Goal: Task Accomplishment & Management: Complete application form

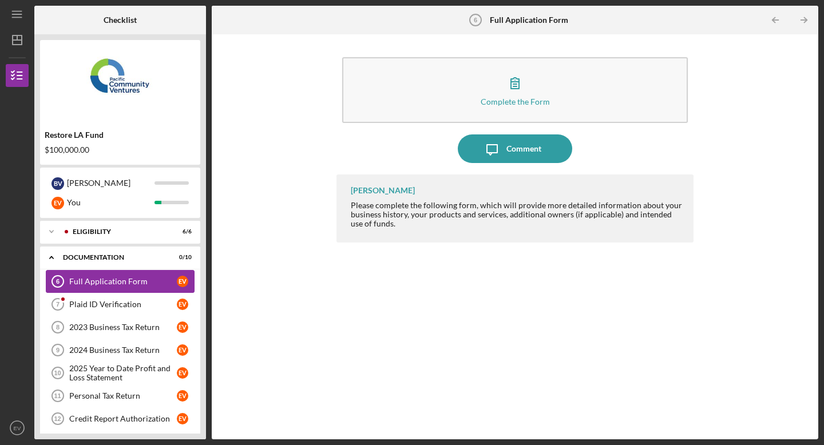
click at [157, 274] on link "Full Application Form 6 Full Application Form E V" at bounding box center [120, 281] width 149 height 23
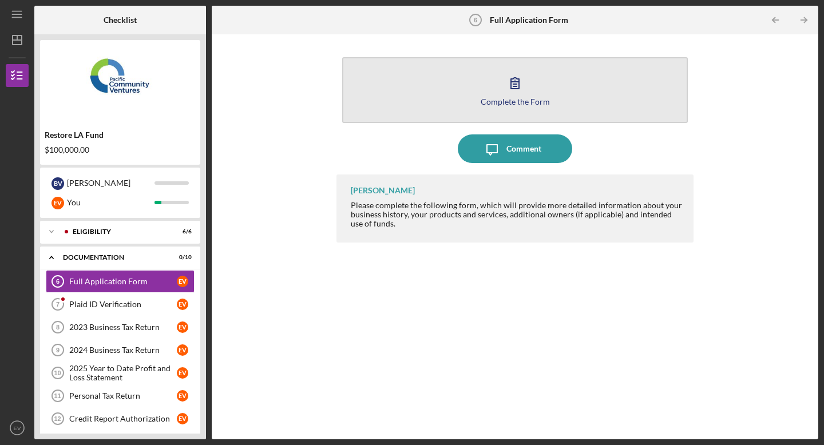
click at [543, 88] on button "Complete the Form Form" at bounding box center [515, 90] width 346 height 66
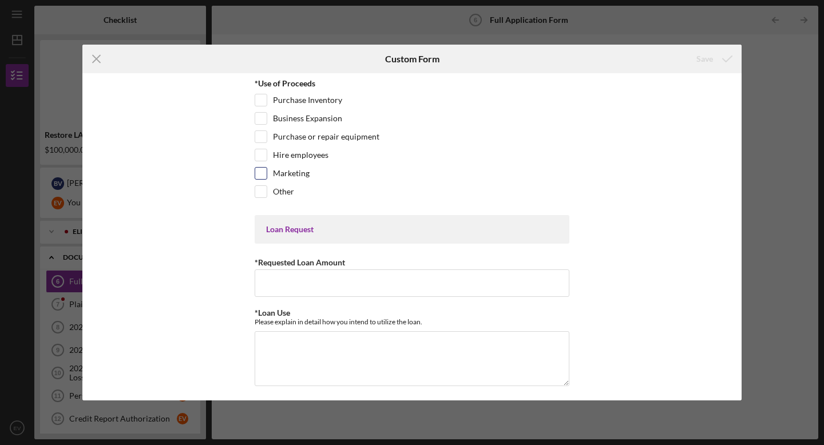
click at [260, 171] on input "Marketing" at bounding box center [260, 173] width 11 height 11
checkbox input "true"
click at [262, 189] on input "Other" at bounding box center [260, 191] width 11 height 11
checkbox input "true"
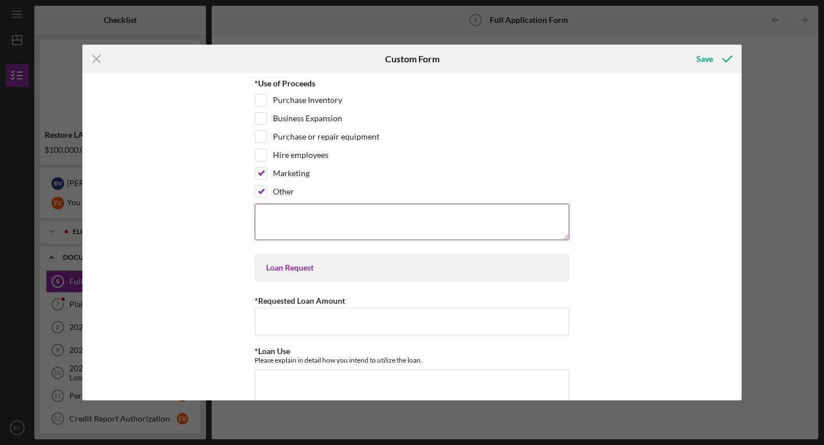
click at [295, 211] on textarea at bounding box center [412, 222] width 315 height 37
type textarea "Paying current"
click at [310, 218] on textarea "Paying current" at bounding box center [412, 222] width 315 height 37
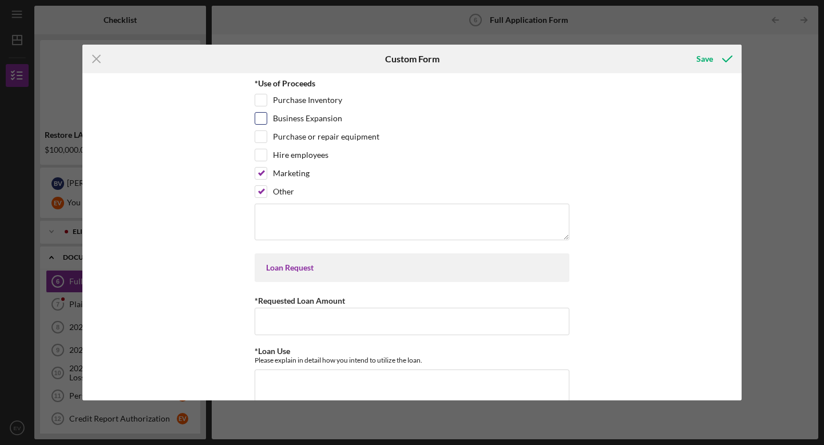
click at [259, 120] on input "Business Expansion" at bounding box center [260, 118] width 11 height 11
checkbox input "true"
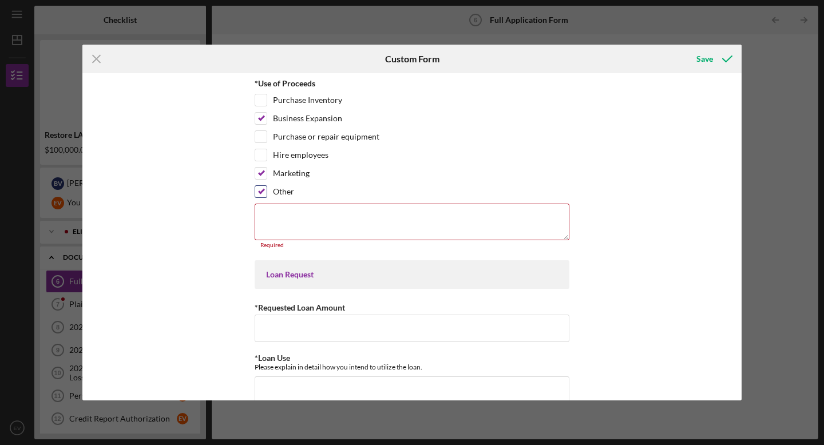
click at [259, 191] on input "Other" at bounding box center [260, 191] width 11 height 11
checkbox input "false"
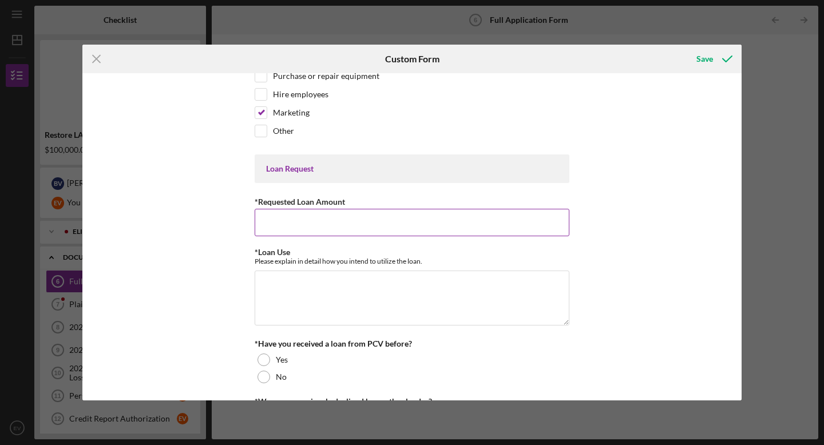
scroll to position [77, 0]
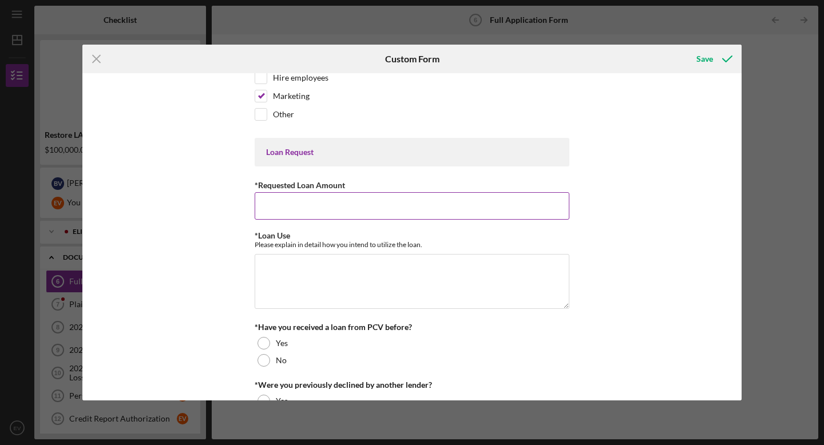
click at [293, 209] on input "*Requested Loan Amount" at bounding box center [412, 205] width 315 height 27
type input "$100,000"
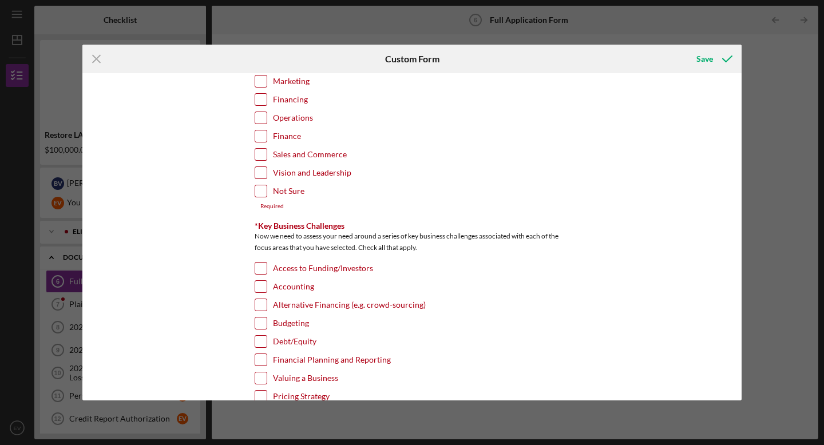
scroll to position [1850, 0]
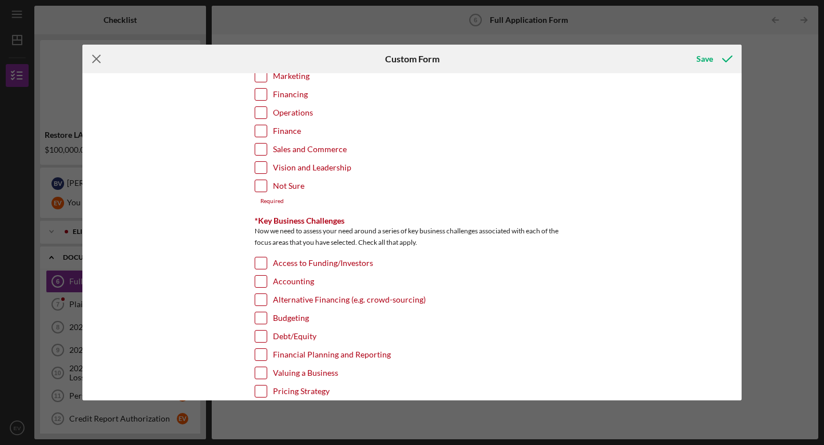
click at [100, 54] on icon "Icon/Menu Close" at bounding box center [96, 59] width 29 height 29
